Goal: Obtain resource: Obtain resource

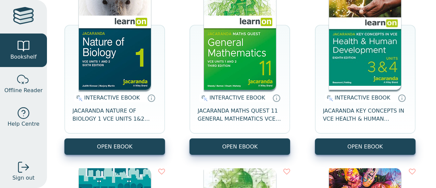
scroll to position [105, 0]
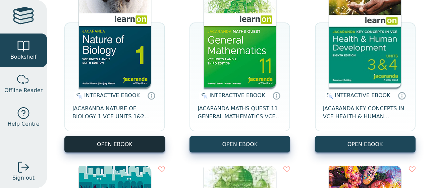
click at [128, 139] on button "OPEN EBOOK" at bounding box center [114, 144] width 101 height 16
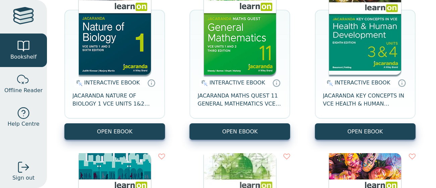
scroll to position [124, 0]
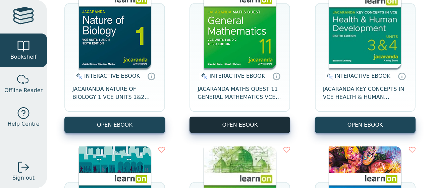
click at [208, 126] on button "OPEN EBOOK" at bounding box center [240, 125] width 101 height 16
